Goal: Task Accomplishment & Management: Complete application form

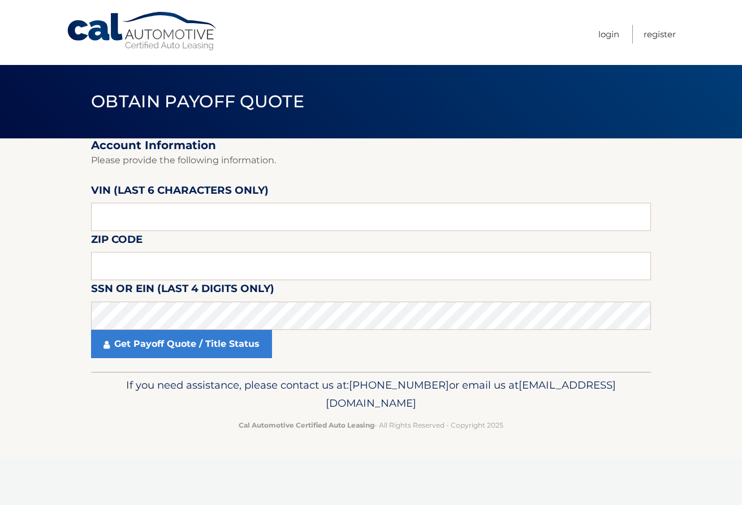
click at [245, 235] on fieldset "Account Information Please provide the following information. VIN (last 6 chara…" at bounding box center [371, 254] width 560 height 233
click at [245, 230] on input "text" at bounding box center [371, 217] width 560 height 28
click at [246, 230] on input "text" at bounding box center [371, 217] width 560 height 28
click at [246, 229] on input "text" at bounding box center [371, 217] width 560 height 28
click at [246, 228] on input "text" at bounding box center [371, 217] width 560 height 28
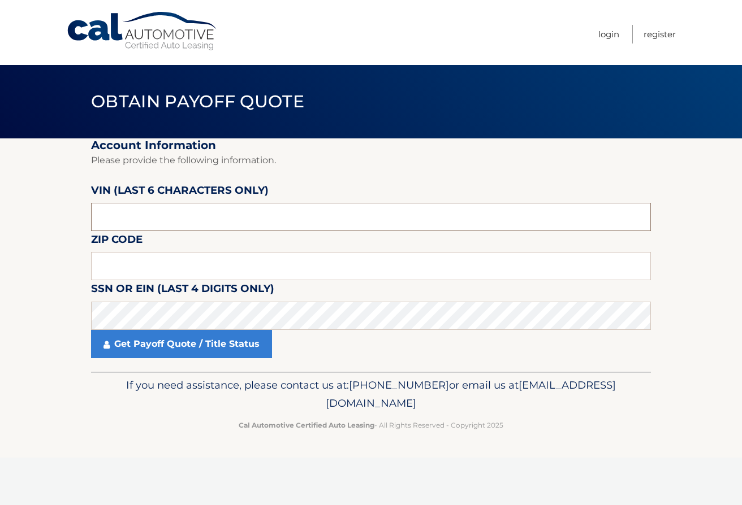
click at [254, 222] on input "text" at bounding box center [371, 217] width 560 height 28
click at [248, 218] on input "text" at bounding box center [371, 217] width 560 height 28
click at [248, 217] on input "text" at bounding box center [371, 217] width 560 height 28
click at [247, 212] on input "text" at bounding box center [371, 217] width 560 height 28
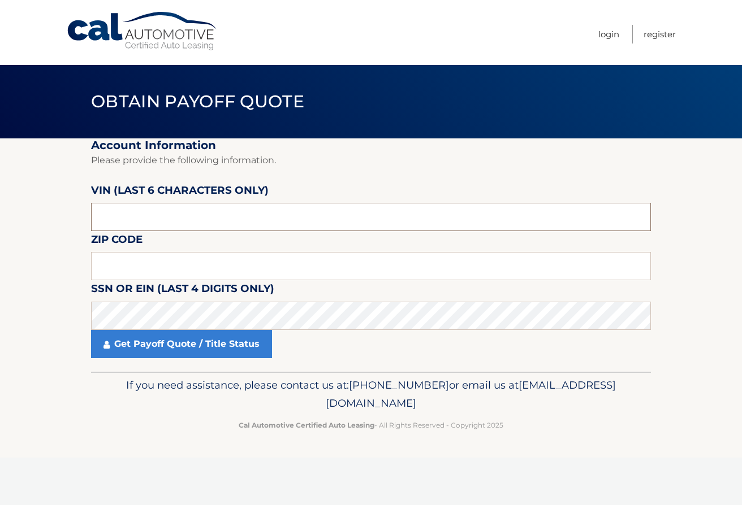
click at [247, 212] on input "text" at bounding box center [371, 217] width 560 height 28
click at [242, 220] on input "text" at bounding box center [371, 217] width 560 height 28
type input "165559"
click at [105, 272] on input "text" at bounding box center [371, 266] width 560 height 28
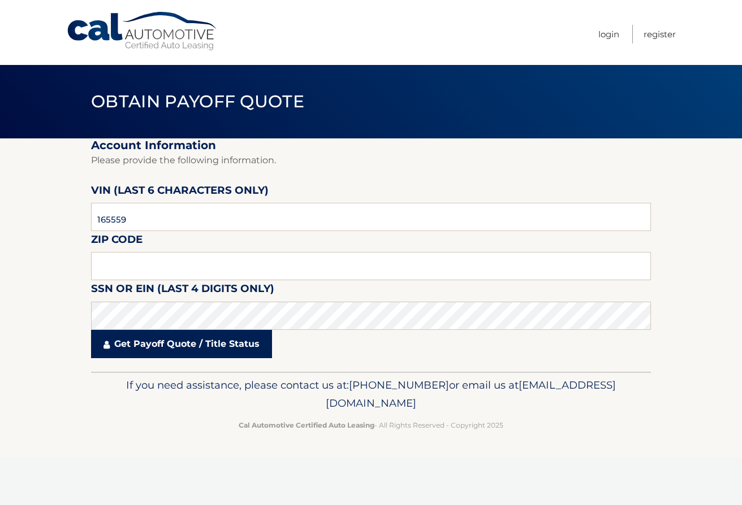
click at [142, 340] on link "Get Payoff Quote / Title Status" at bounding box center [181, 344] width 181 height 28
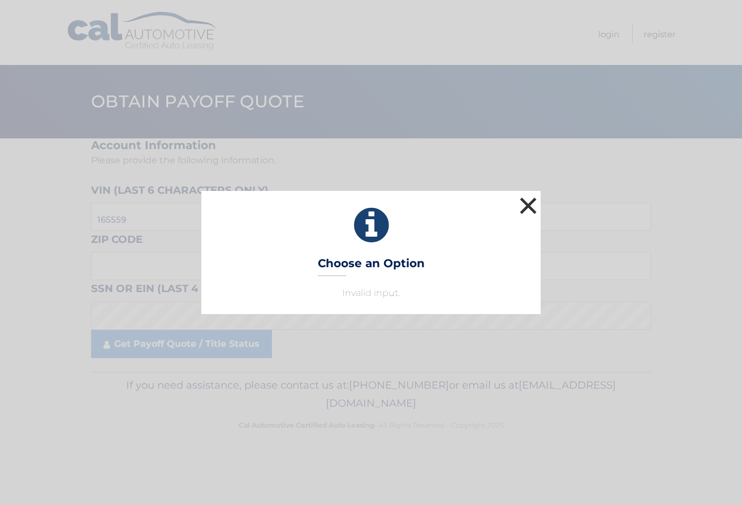
click at [533, 207] on button "×" at bounding box center [528, 205] width 23 height 23
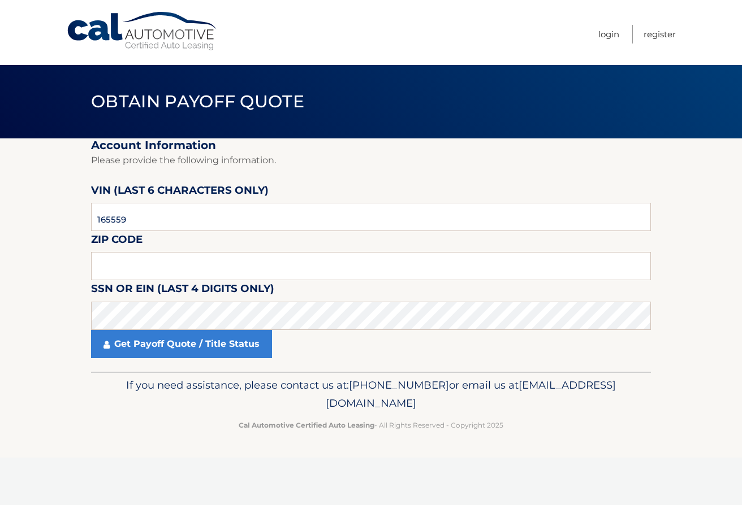
click at [275, 331] on div "Get Payoff Quote / Title Status" at bounding box center [371, 344] width 560 height 28
click at [258, 267] on input "text" at bounding box center [371, 266] width 560 height 28
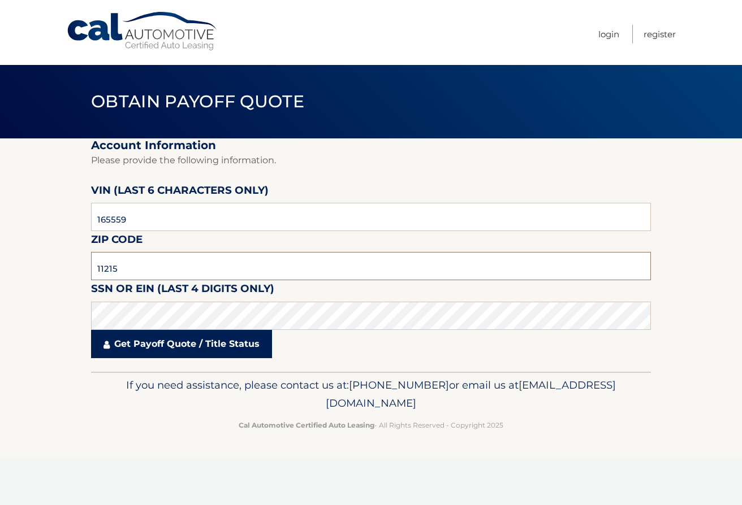
type input "11215"
click at [228, 332] on link "Get Payoff Quote / Title Status" at bounding box center [181, 344] width 181 height 28
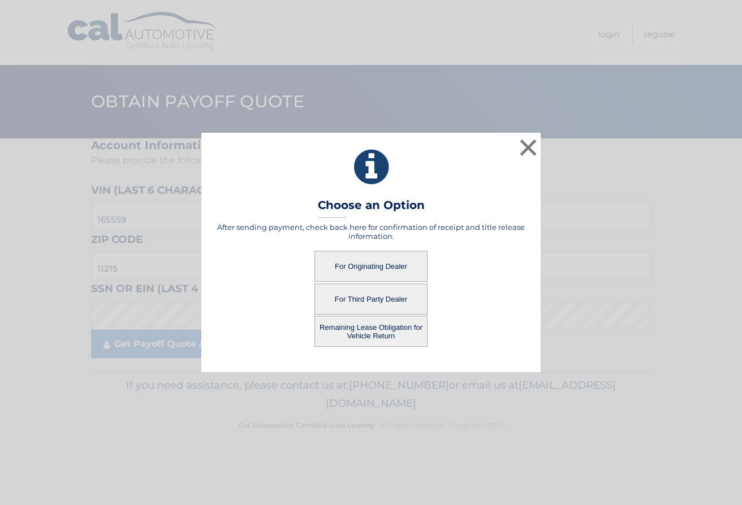
click at [329, 302] on button "For Third Party Dealer" at bounding box center [370, 299] width 113 height 31
click at [389, 298] on button "For Third Party Dealer" at bounding box center [370, 299] width 113 height 31
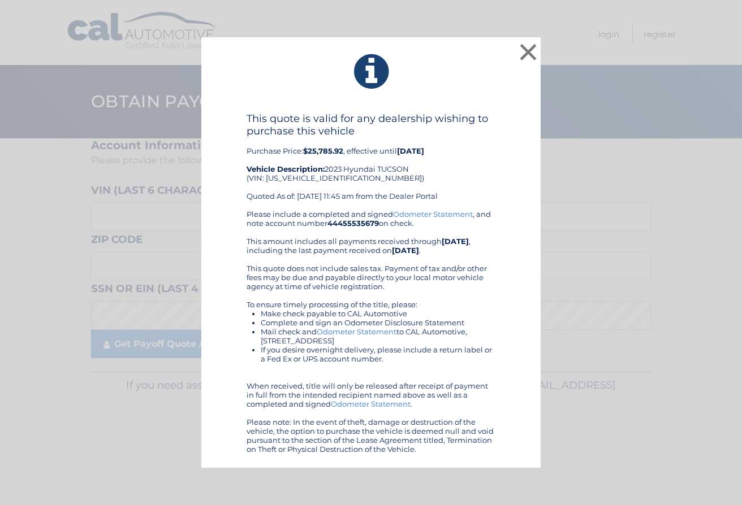
click at [330, 179] on div "This quote is valid for any dealership wishing to purchase this vehicle Purchas…" at bounding box center [370, 160] width 249 height 97
copy div "5NMJBCAE3PH165559"
click at [229, 12] on div "× This quote is valid for any dealership wishing to purchase this vehicle Purch…" at bounding box center [371, 252] width 742 height 505
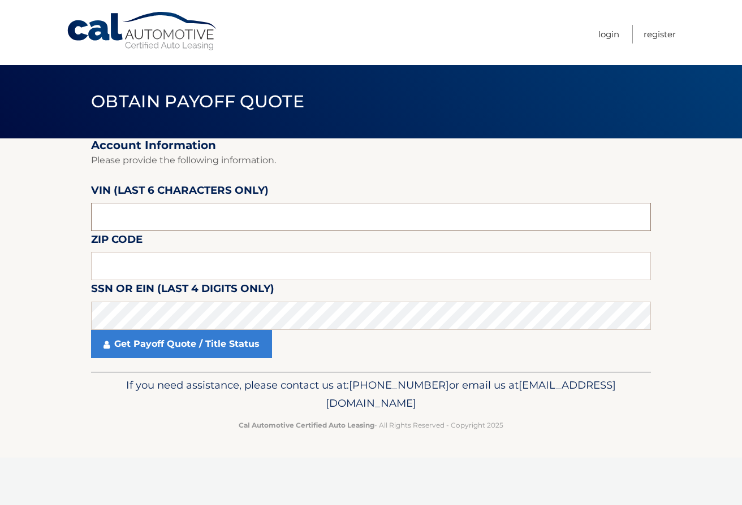
click at [154, 219] on input "text" at bounding box center [371, 217] width 560 height 28
click at [155, 219] on input "text" at bounding box center [371, 217] width 560 height 28
type input "165559"
type input "11215"
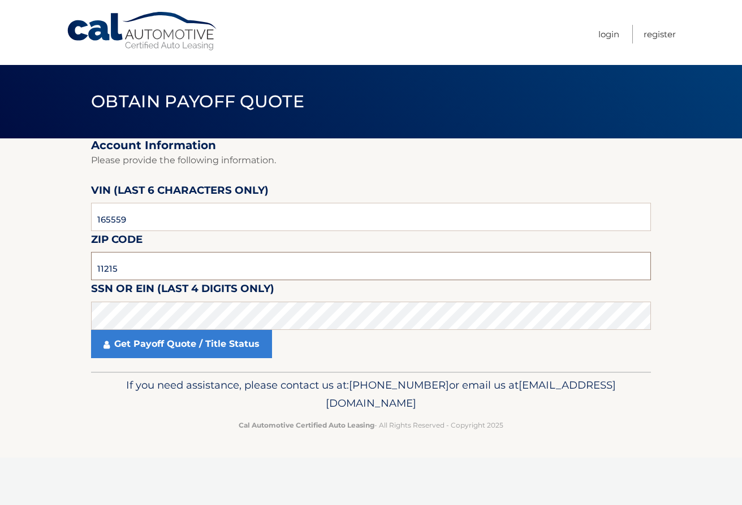
click button "For Originating Dealer" at bounding box center [0, 0] width 0 height 0
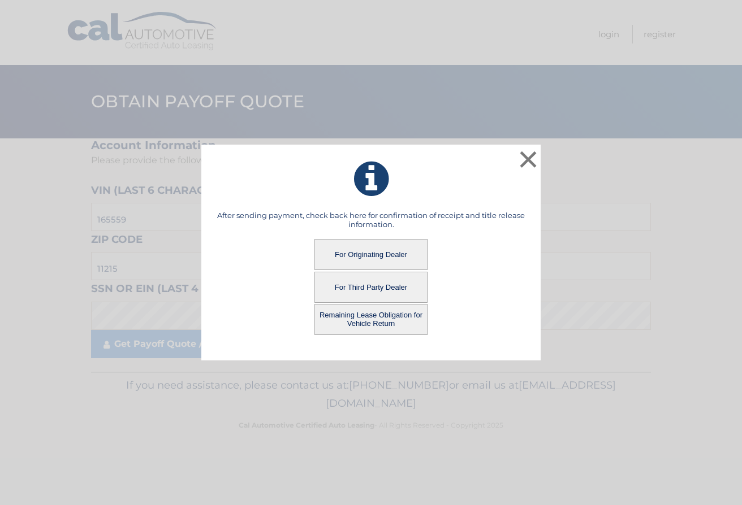
click at [412, 286] on button "For Third Party Dealer" at bounding box center [370, 287] width 113 height 31
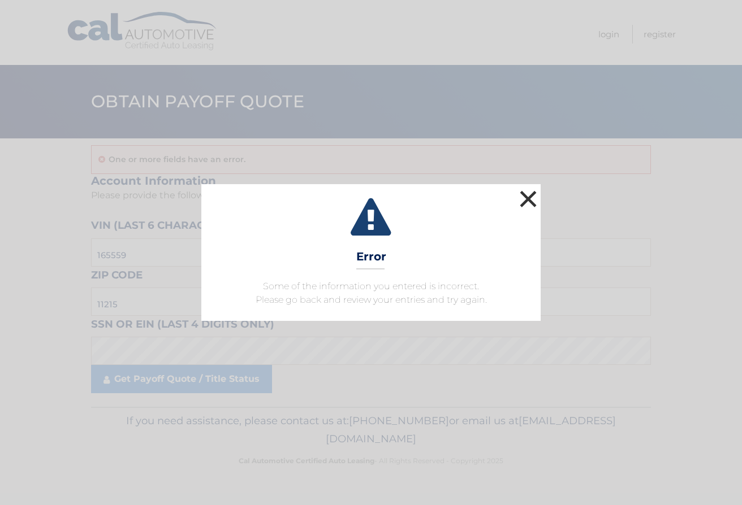
click at [528, 199] on button "×" at bounding box center [528, 199] width 23 height 23
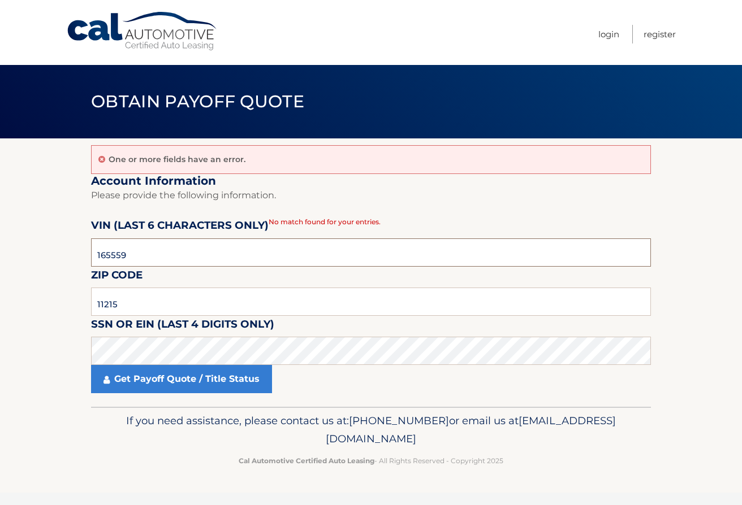
click at [157, 258] on input "165559" at bounding box center [371, 253] width 560 height 28
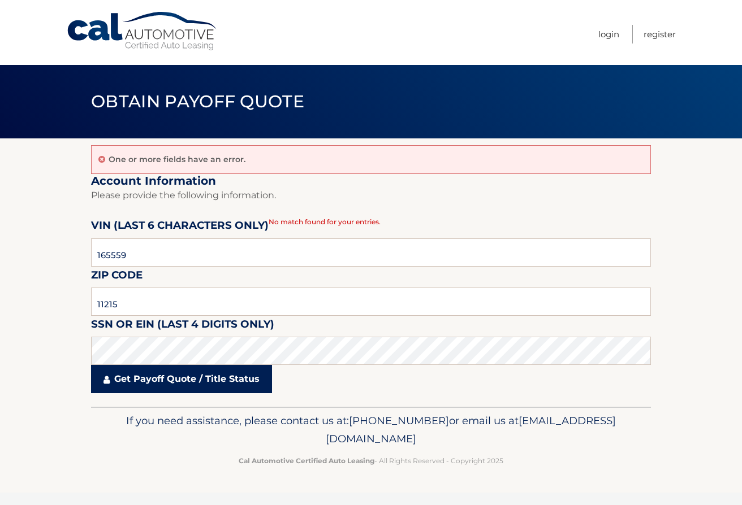
click at [132, 387] on link "Get Payoff Quote / Title Status" at bounding box center [181, 379] width 181 height 28
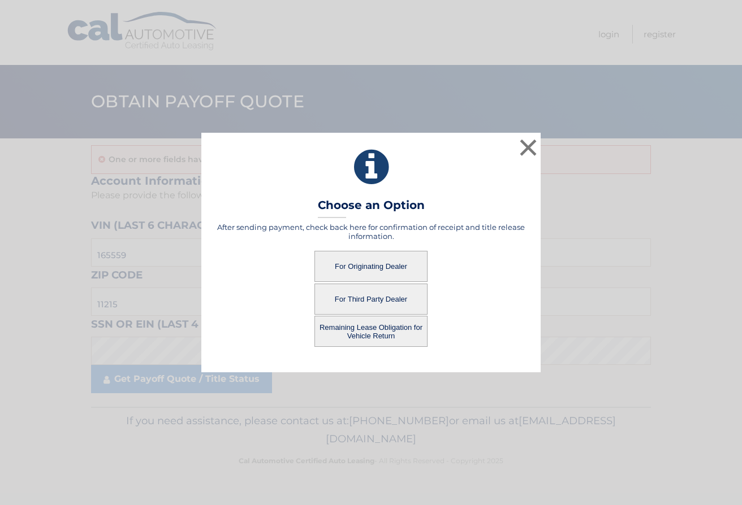
click at [351, 291] on button "For Third Party Dealer" at bounding box center [370, 299] width 113 height 31
click at [369, 301] on button "For Third Party Dealer" at bounding box center [370, 299] width 113 height 31
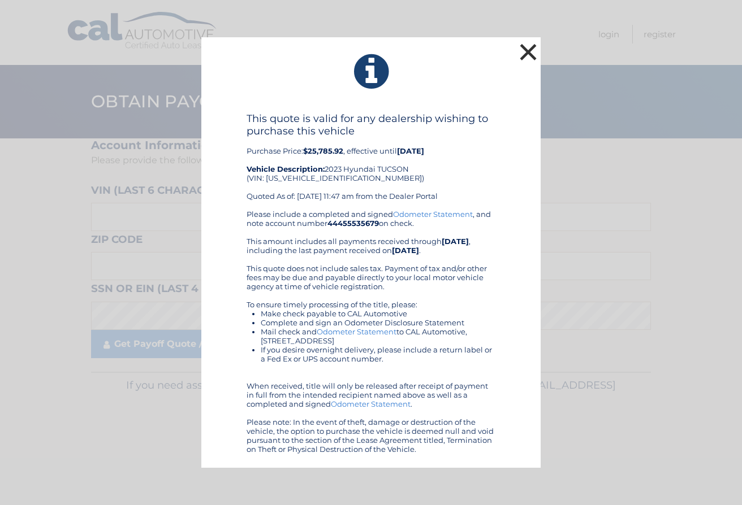
click at [525, 56] on button "×" at bounding box center [528, 52] width 23 height 23
